Goal: Task Accomplishment & Management: Use online tool/utility

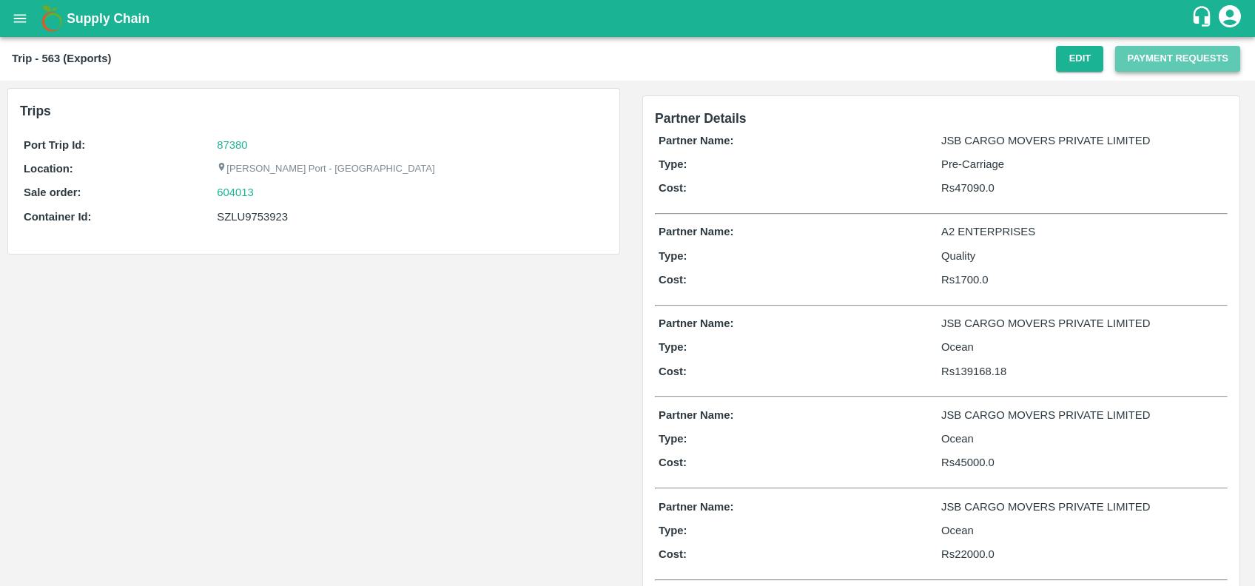
click at [1115, 58] on button "Payment Requests" at bounding box center [1177, 59] width 125 height 26
click at [1122, 58] on button "Payment Requests" at bounding box center [1177, 59] width 125 height 26
click at [1070, 60] on button "Edit" at bounding box center [1079, 59] width 47 height 26
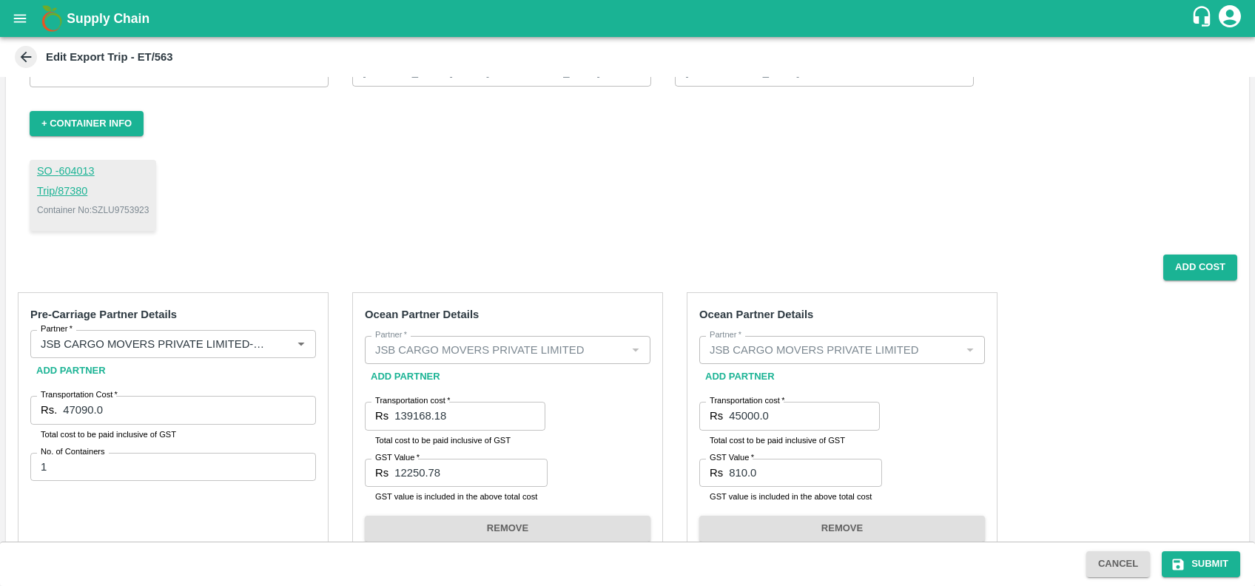
scroll to position [77, 0]
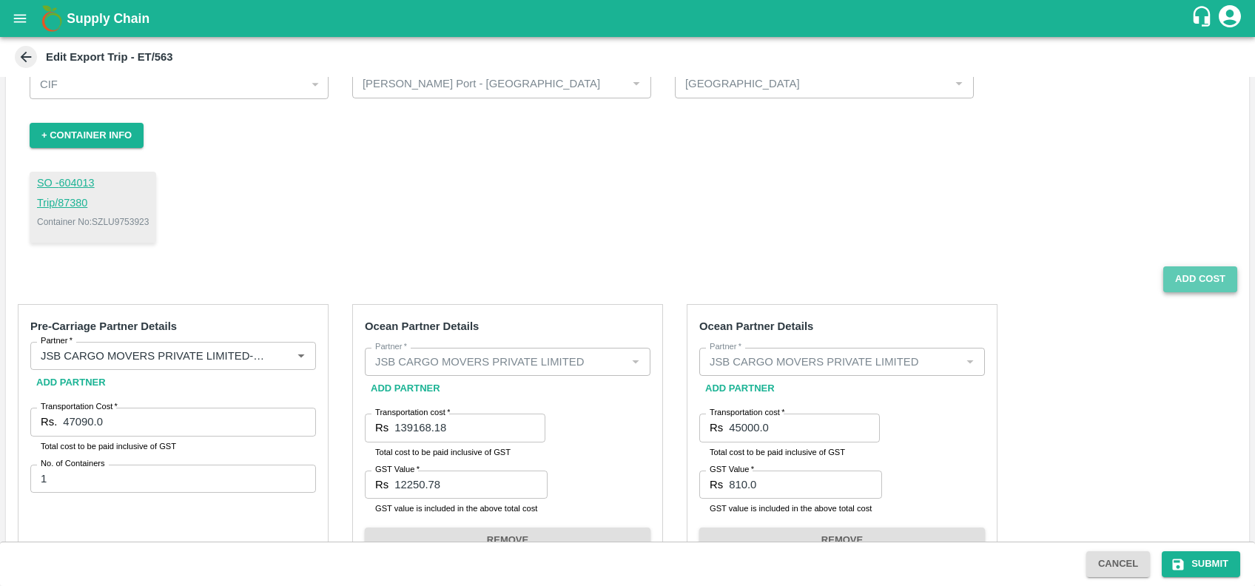
click at [1179, 267] on button "Add Cost" at bounding box center [1200, 279] width 74 height 26
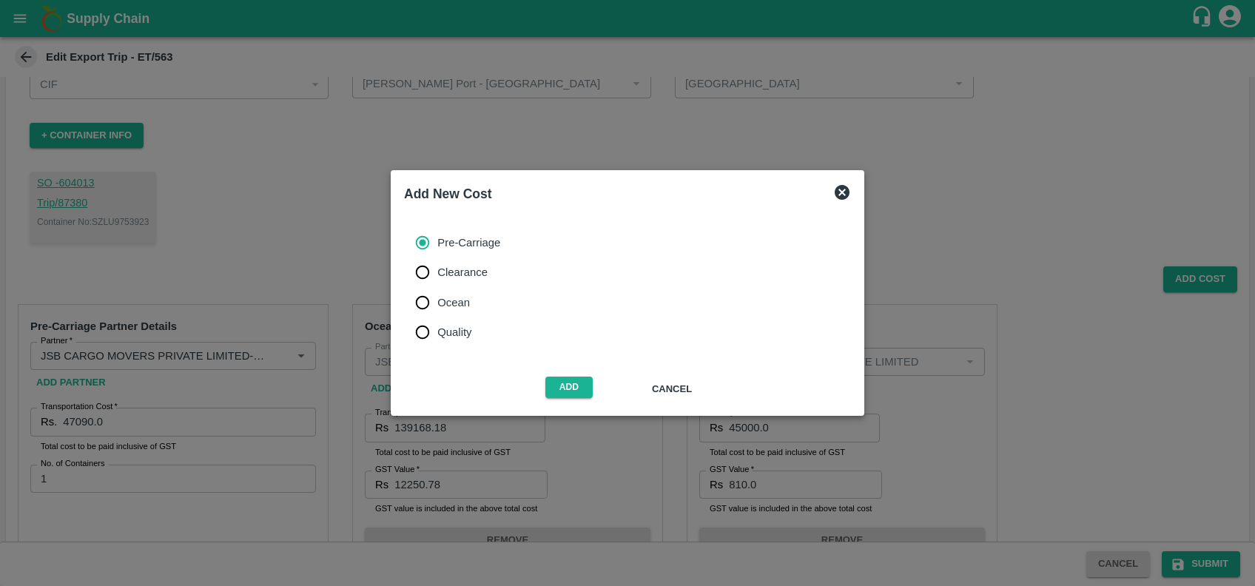
click at [462, 296] on span "Ocean" at bounding box center [453, 302] width 33 height 16
click at [437, 296] on input "Ocean" at bounding box center [423, 303] width 30 height 30
radio input "true"
click at [571, 391] on button "Add" at bounding box center [568, 387] width 47 height 21
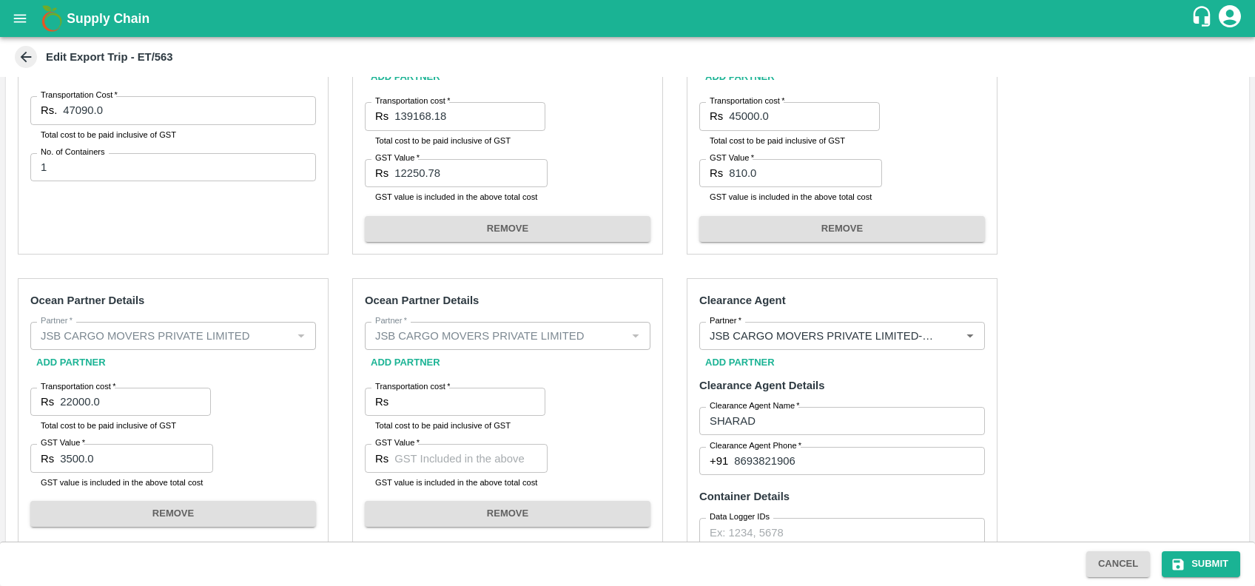
scroll to position [387, 0]
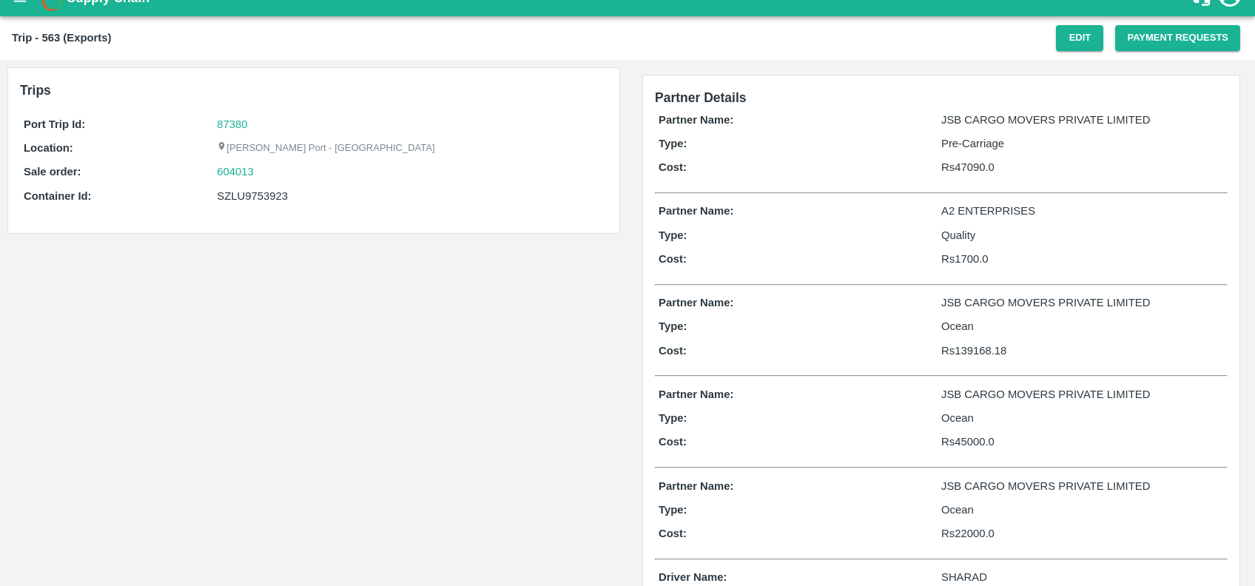
scroll to position [18, 0]
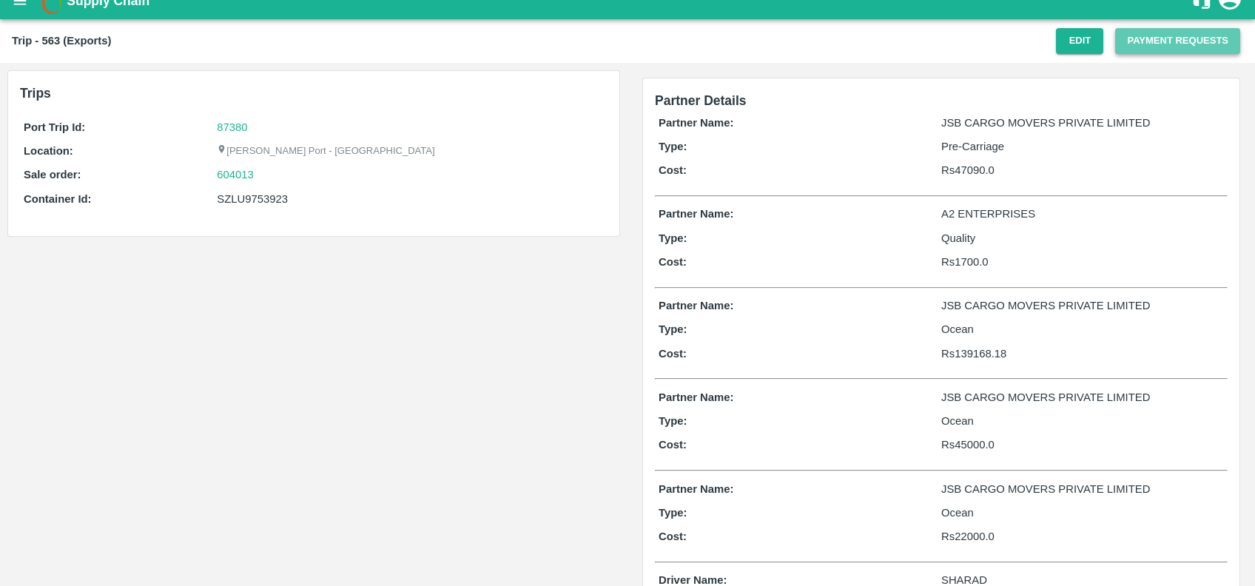
click at [1130, 42] on button "Payment Requests" at bounding box center [1177, 41] width 125 height 26
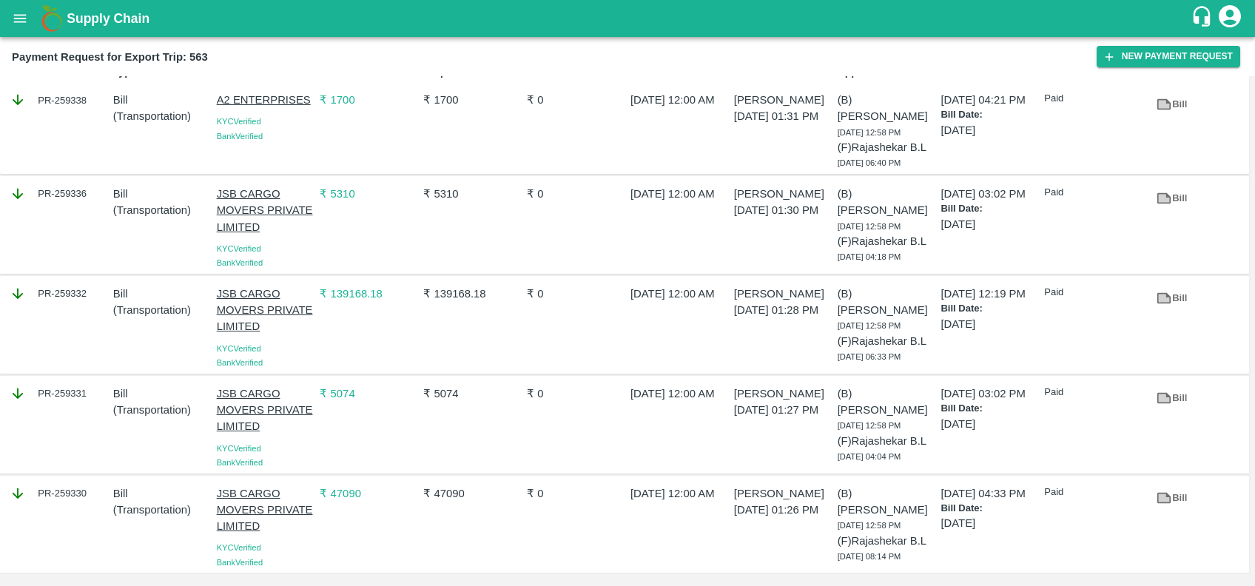
scroll to position [27, 0]
